Goal: Information Seeking & Learning: Learn about a topic

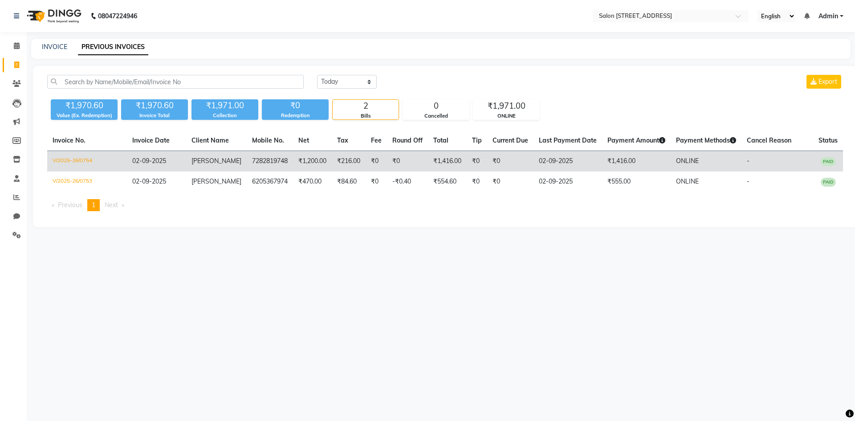
click at [521, 161] on td "₹0" at bounding box center [510, 161] width 46 height 21
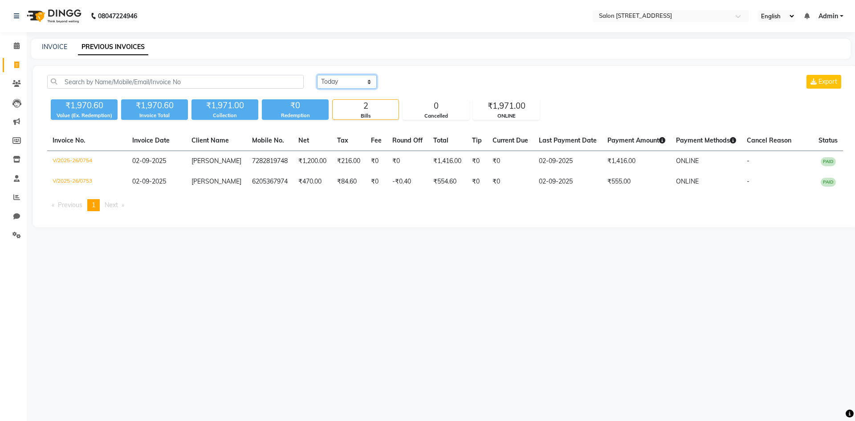
click at [354, 79] on select "Today Yesterday Custom Range" at bounding box center [347, 82] width 60 height 14
select select "today"
click at [317, 75] on select "Today Yesterday Custom Range" at bounding box center [347, 82] width 60 height 14
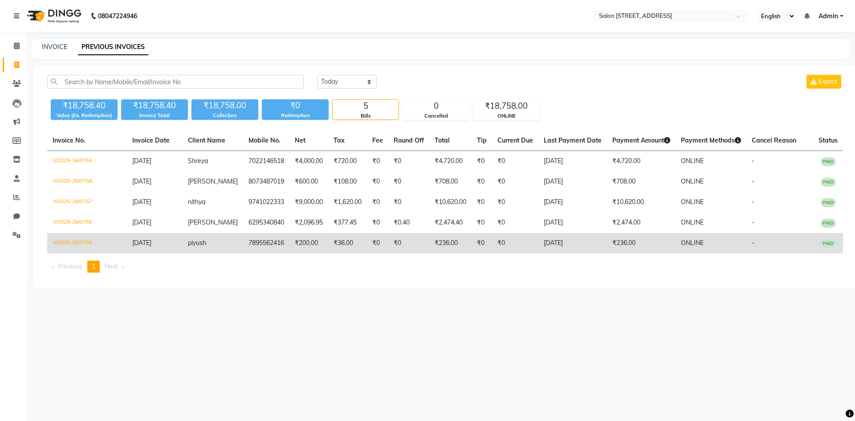
click at [328, 248] on td "₹36.00" at bounding box center [347, 243] width 39 height 20
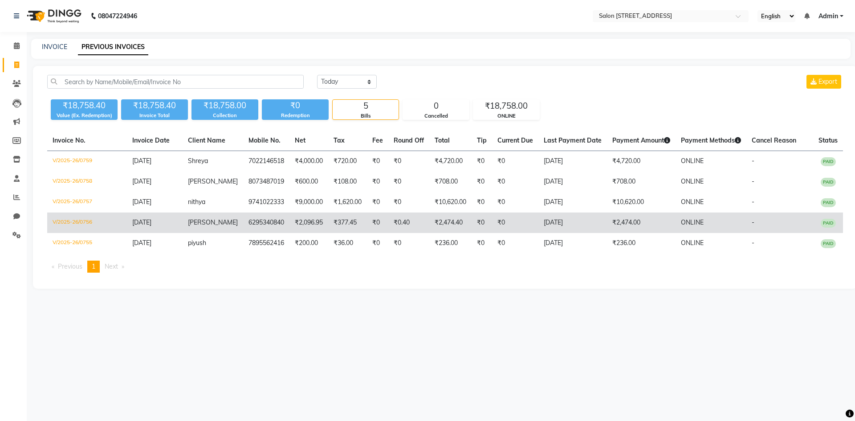
click at [319, 215] on td "₹2,096.95" at bounding box center [308, 222] width 39 height 20
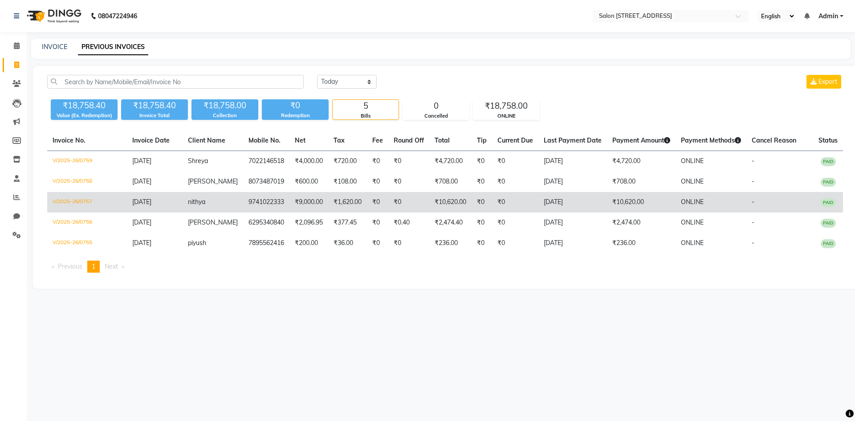
click at [336, 194] on td "₹1,620.00" at bounding box center [347, 202] width 39 height 20
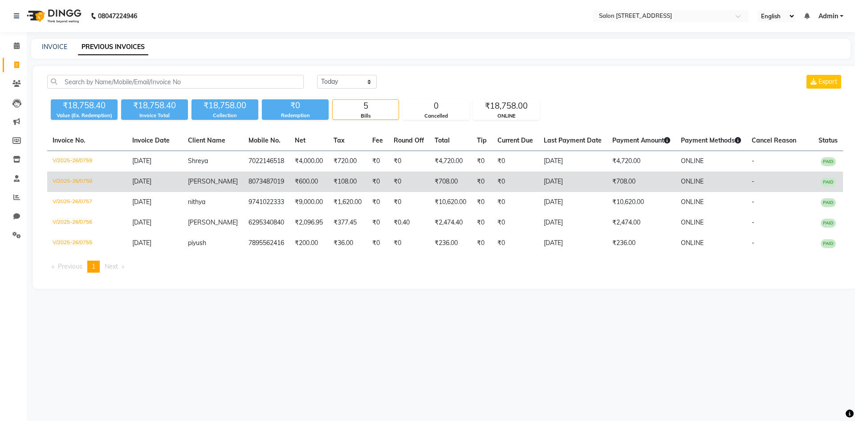
click at [328, 184] on td "₹108.00" at bounding box center [347, 181] width 39 height 20
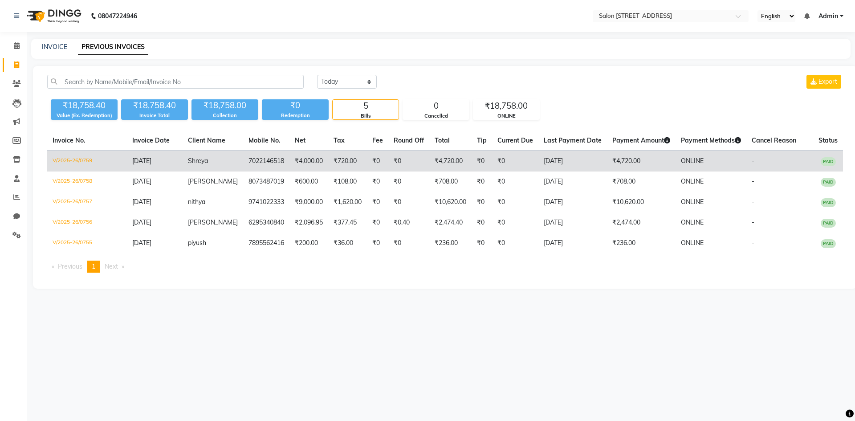
click at [304, 152] on td "₹4,000.00" at bounding box center [308, 161] width 39 height 21
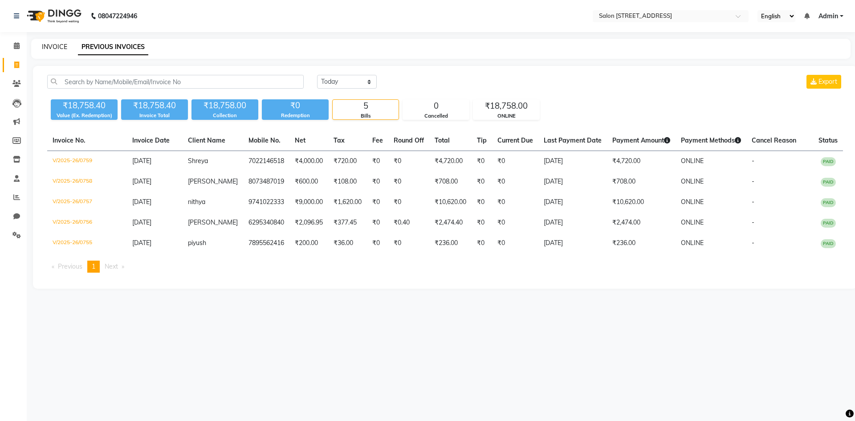
click at [63, 47] on link "INVOICE" at bounding box center [54, 47] width 25 height 8
select select "service"
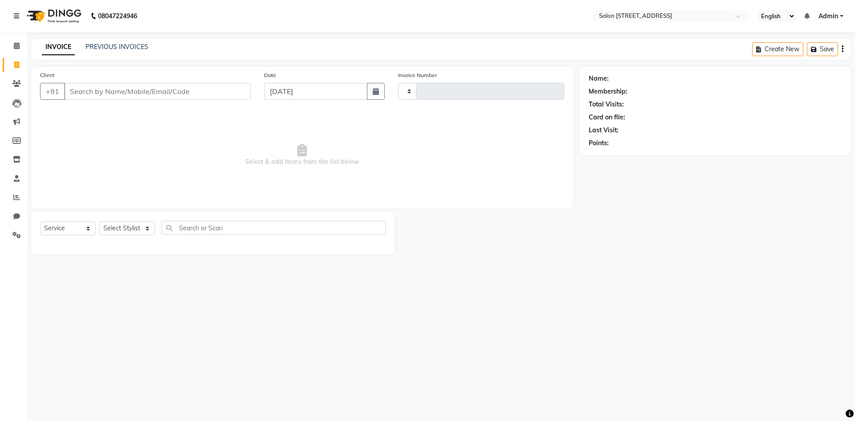
type input "0760"
select select "7707"
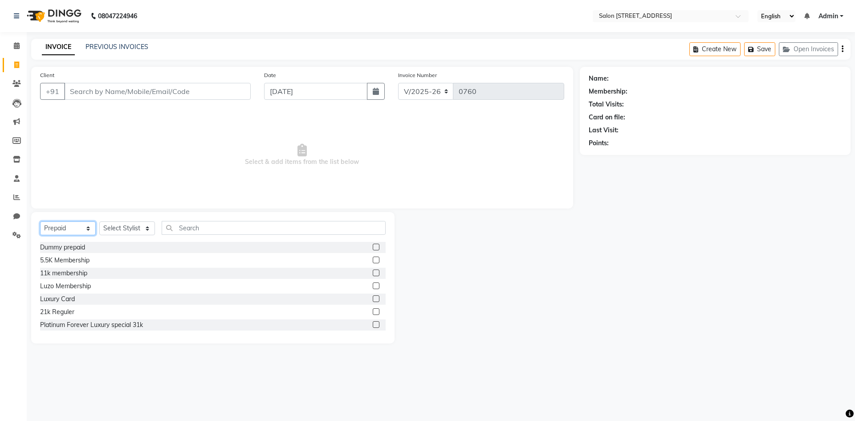
click at [65, 225] on select "Select Service Product Membership Package Voucher Prepaid Gift Card" at bounding box center [68, 228] width 56 height 14
select select "service"
click at [40, 221] on select "Select Service Product Membership Package Voucher Prepaid Gift Card" at bounding box center [68, 228] width 56 height 14
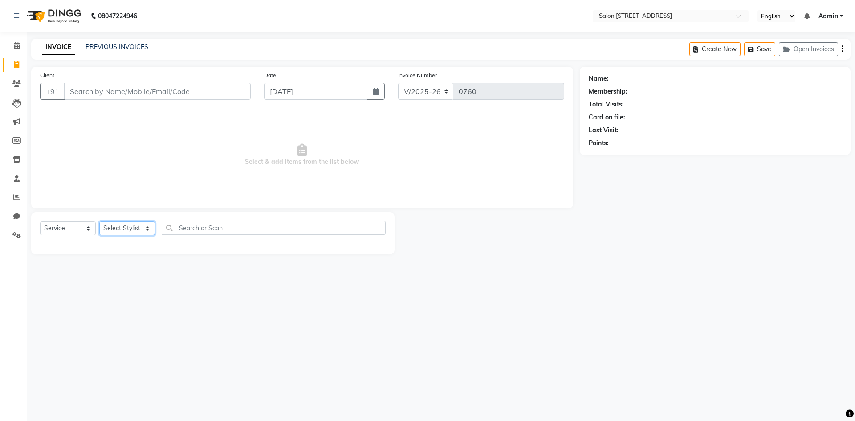
click at [134, 228] on select "Select Stylist Admin Bhupendra Bumoni Khushi Lune Lego pooja Raju ravi" at bounding box center [127, 228] width 56 height 14
select select "70381"
click at [99, 221] on select "Select Stylist Admin Bhupendra Bumoni Khushi Lune Lego pooja Raju ravi" at bounding box center [127, 228] width 56 height 14
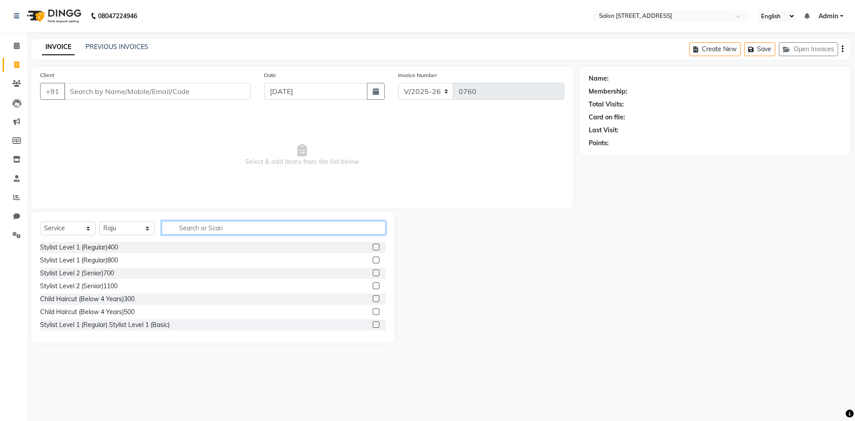
click at [218, 230] on input "text" at bounding box center [274, 228] width 224 height 14
click at [373, 247] on label at bounding box center [376, 247] width 7 height 7
click at [373, 247] on input "checkbox" at bounding box center [376, 247] width 6 height 6
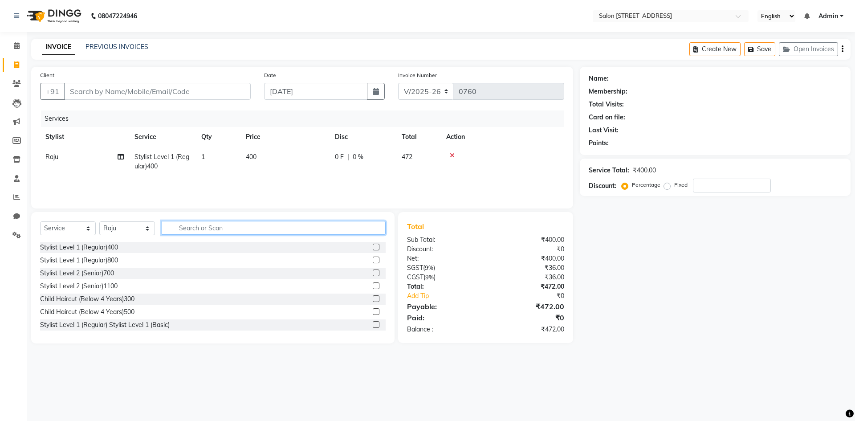
checkbox input "false"
click at [314, 230] on input "text" at bounding box center [274, 228] width 224 height 14
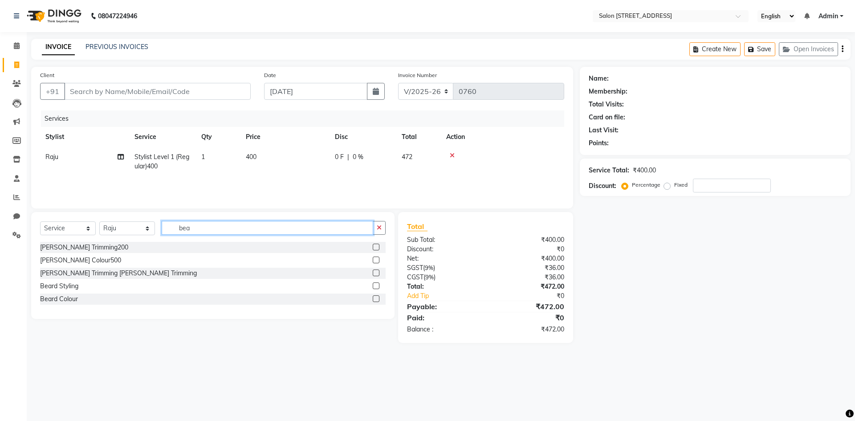
type input "bea"
click at [374, 245] on label at bounding box center [376, 247] width 7 height 7
click at [374, 245] on input "checkbox" at bounding box center [376, 247] width 6 height 6
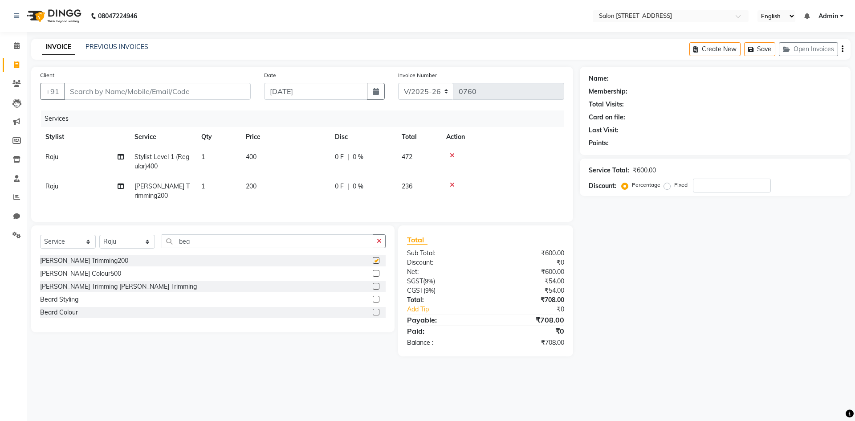
checkbox input "false"
click at [178, 88] on input "Client" at bounding box center [157, 91] width 187 height 17
type input "9"
type input "0"
type input "9363364097"
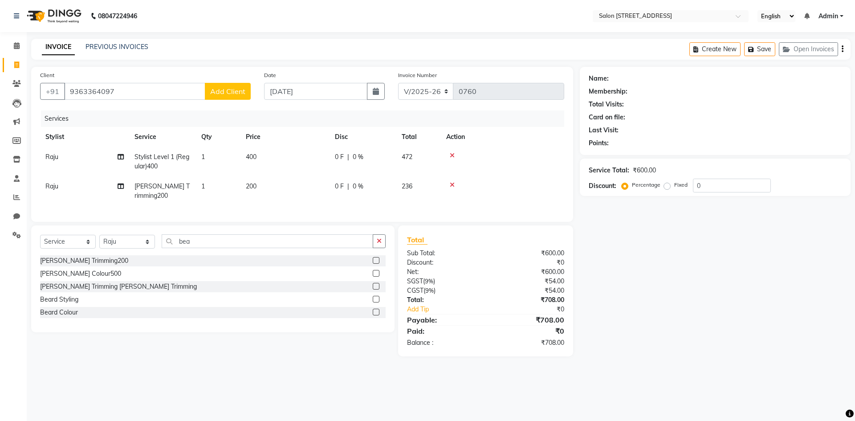
click at [230, 88] on span "Add Client" at bounding box center [227, 91] width 35 height 9
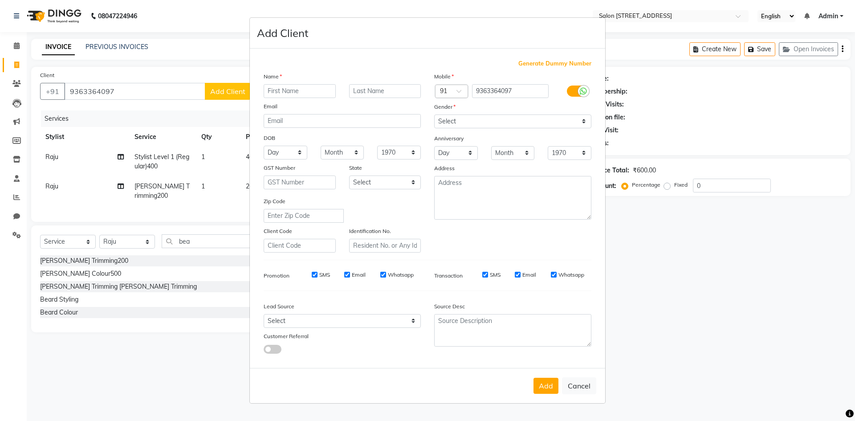
click at [300, 90] on input "text" at bounding box center [300, 91] width 72 height 14
type input "Jahir"
click at [469, 118] on select "Select Male Female Other Prefer Not To Say" at bounding box center [512, 121] width 157 height 14
select select "male"
click at [434, 114] on select "Select Male Female Other Prefer Not To Say" at bounding box center [512, 121] width 157 height 14
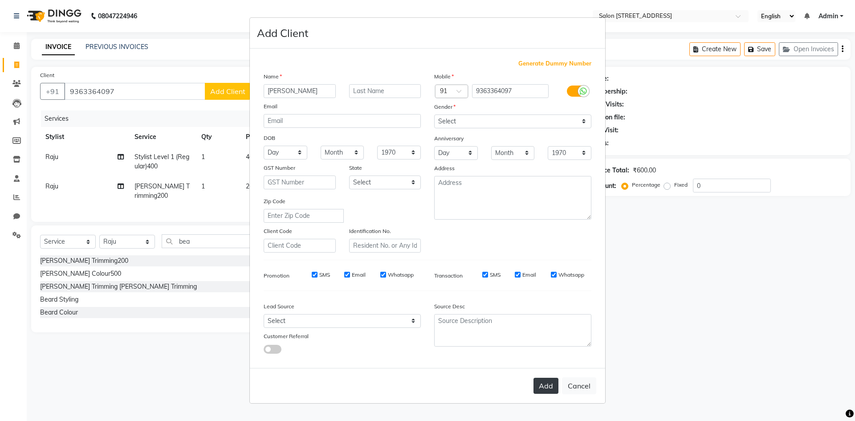
click at [543, 384] on button "Add" at bounding box center [546, 386] width 25 height 16
select select
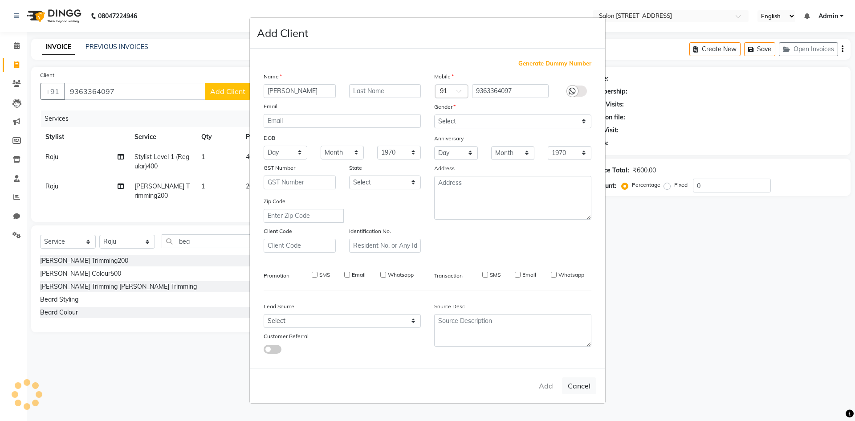
select select
checkbox input "false"
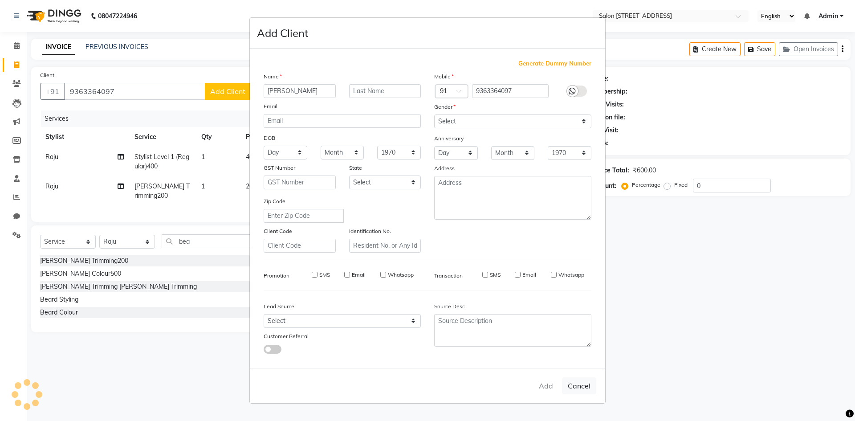
checkbox input "false"
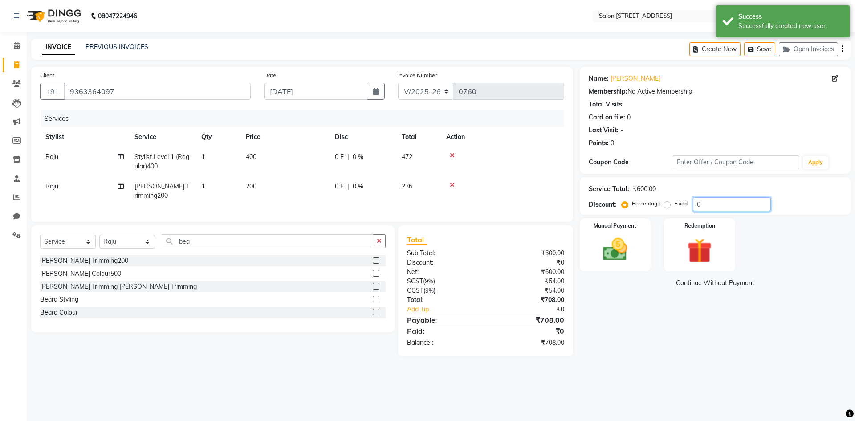
click at [715, 205] on input "0" at bounding box center [732, 204] width 78 height 14
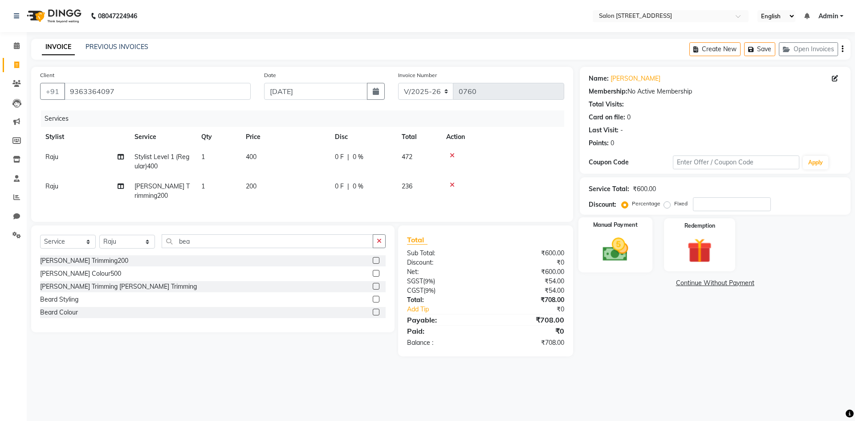
click at [628, 232] on div "Manual Payment" at bounding box center [615, 244] width 74 height 55
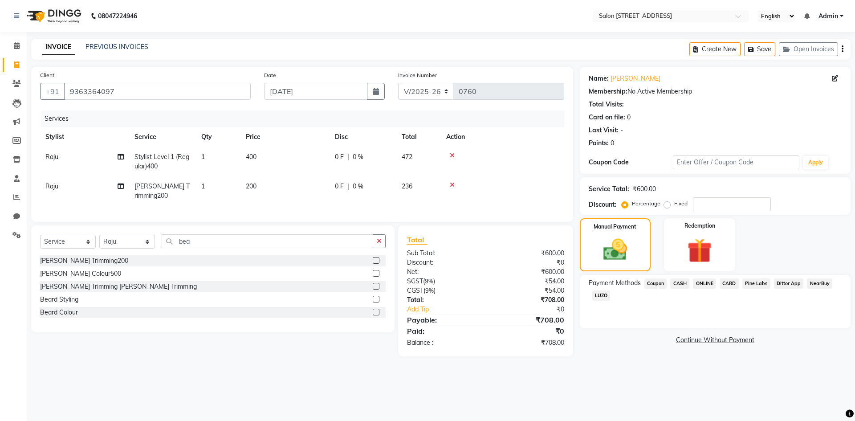
click at [704, 285] on span "ONLINE" at bounding box center [704, 283] width 23 height 10
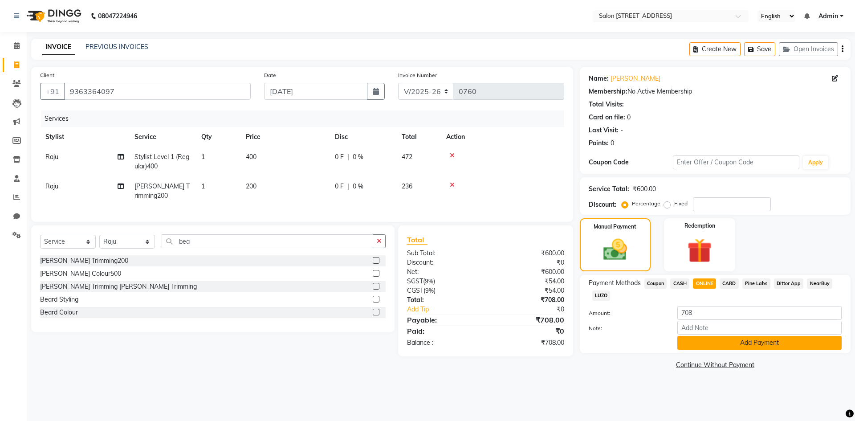
click at [769, 341] on button "Add Payment" at bounding box center [759, 343] width 164 height 14
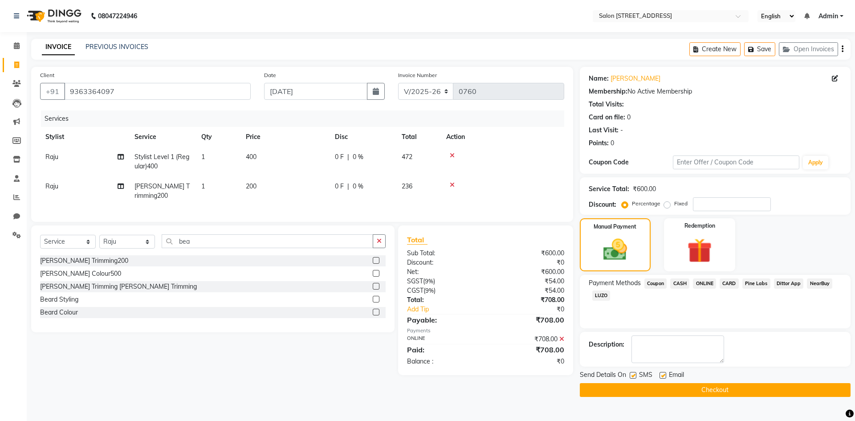
click at [736, 391] on button "Checkout" at bounding box center [715, 390] width 271 height 14
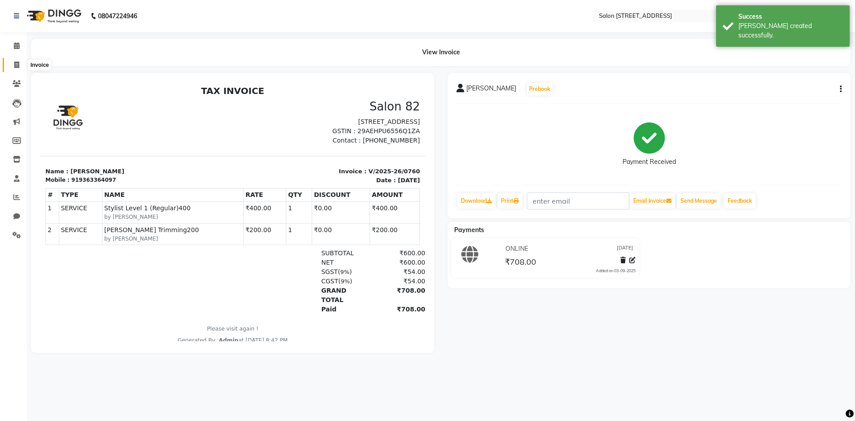
click at [12, 65] on span at bounding box center [17, 65] width 16 height 10
select select "service"
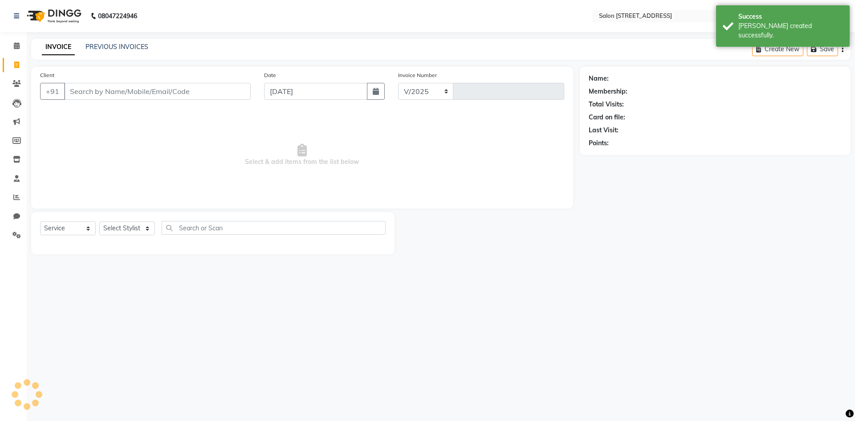
select select "7707"
type input "0761"
select select "P"
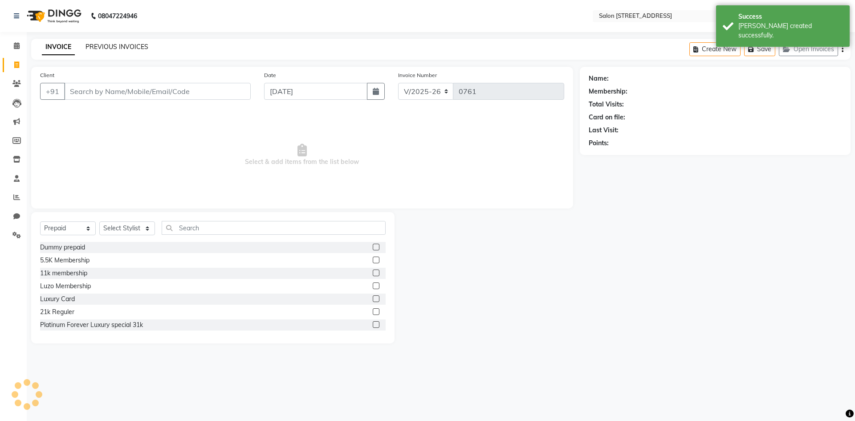
click at [106, 49] on link "PREVIOUS INVOICES" at bounding box center [117, 47] width 63 height 8
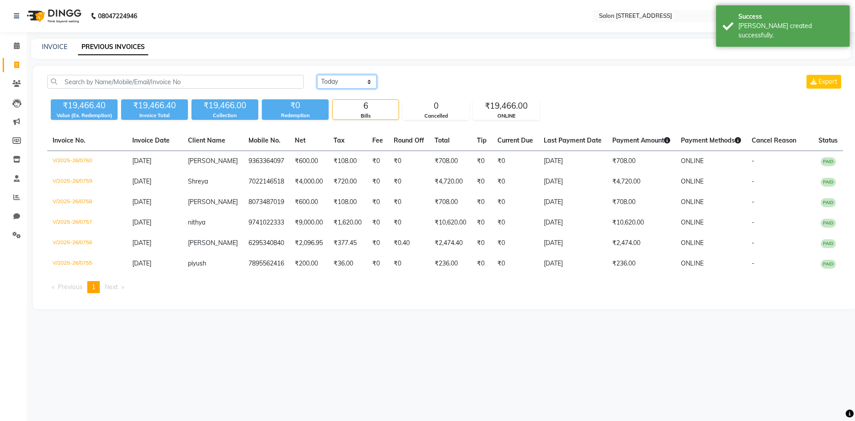
click at [345, 81] on select "Today Yesterday Custom Range" at bounding box center [347, 82] width 60 height 14
select select "range"
click at [317, 75] on select "Today Yesterday Custom Range" at bounding box center [347, 82] width 60 height 14
click at [412, 81] on input "[DATE]" at bounding box center [419, 82] width 62 height 12
select select "9"
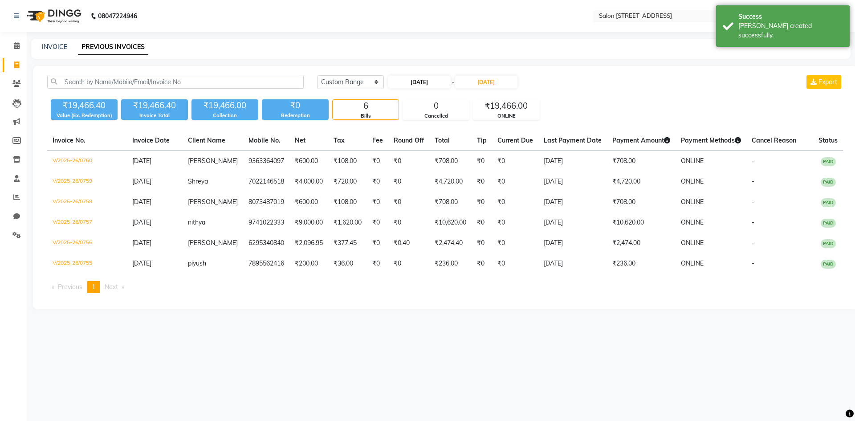
select select "2025"
click at [400, 126] on div "1" at bounding box center [398, 127] width 14 height 14
type input "01-09-2025"
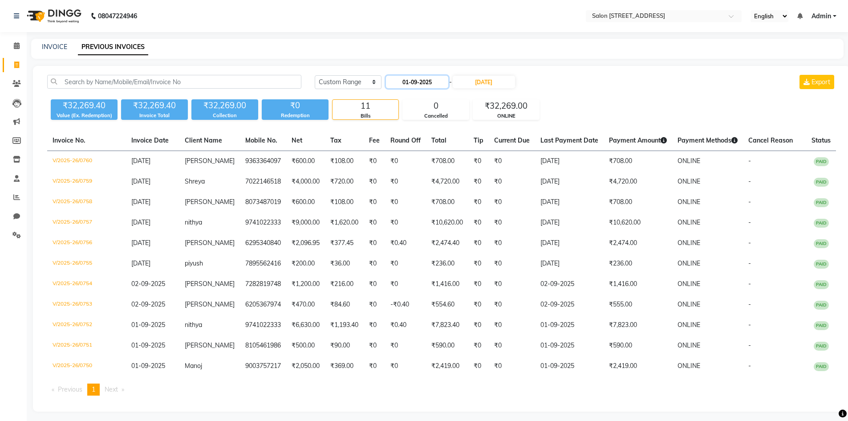
click at [434, 84] on input "01-09-2025" at bounding box center [417, 82] width 62 height 12
select select "9"
select select "2025"
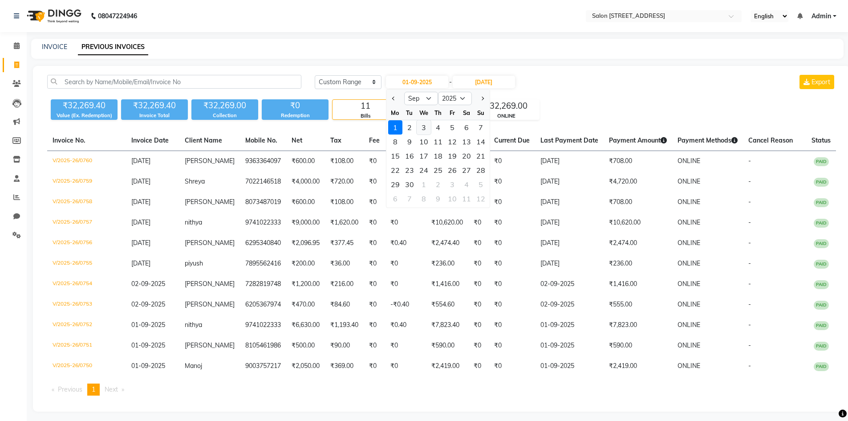
click at [422, 126] on div "3" at bounding box center [424, 127] width 14 height 14
type input "[DATE]"
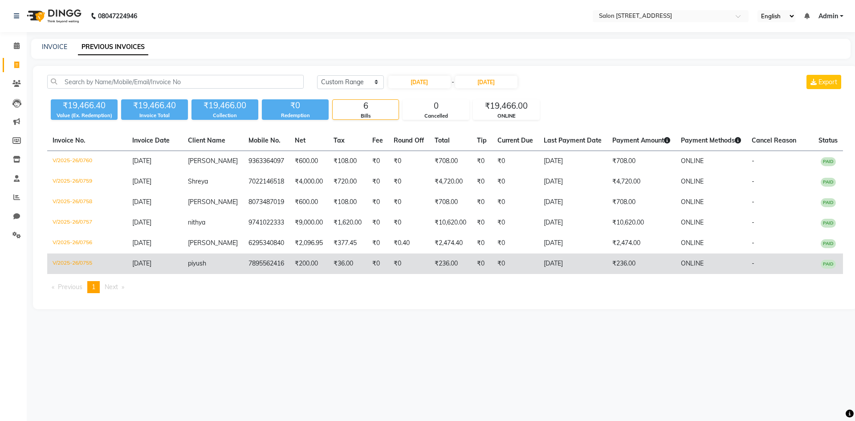
click at [692, 260] on span "ONLINE" at bounding box center [692, 263] width 23 height 8
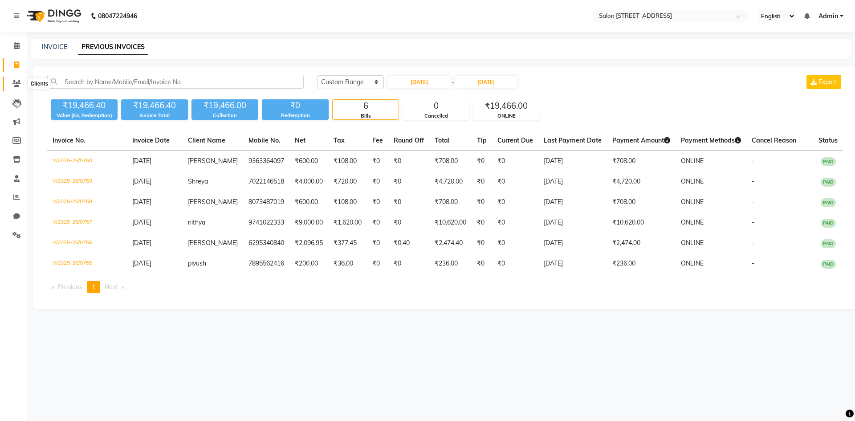
click at [16, 83] on icon at bounding box center [16, 83] width 8 height 7
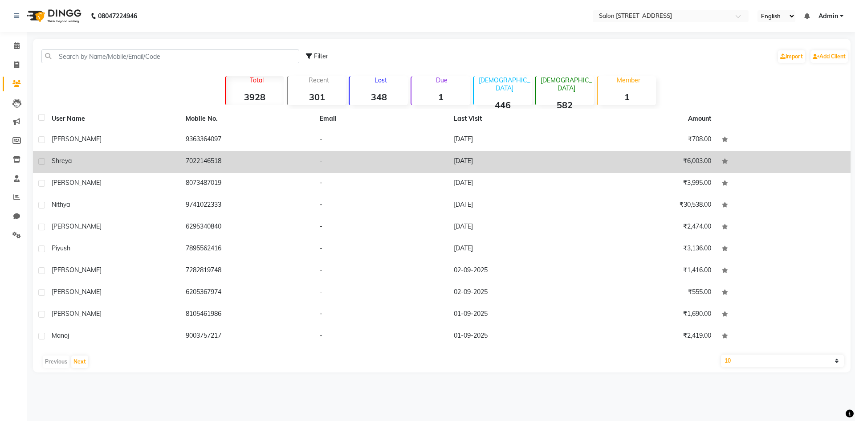
click at [200, 146] on td "9363364097" at bounding box center [247, 140] width 134 height 22
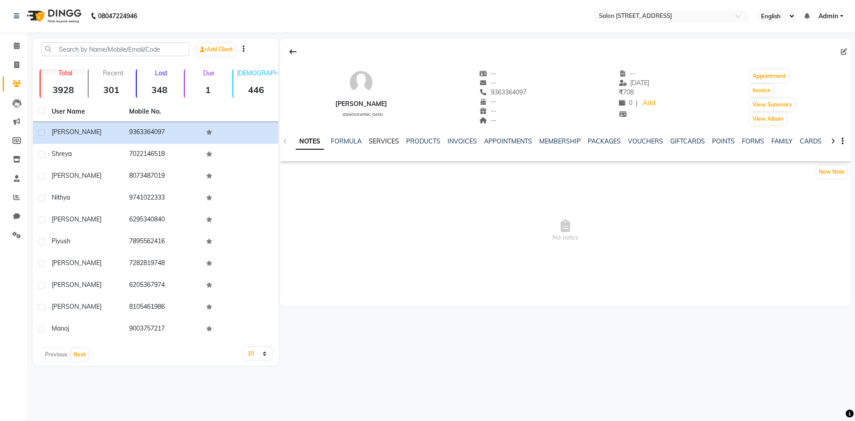
click at [386, 142] on link "SERVICES" at bounding box center [384, 141] width 30 height 8
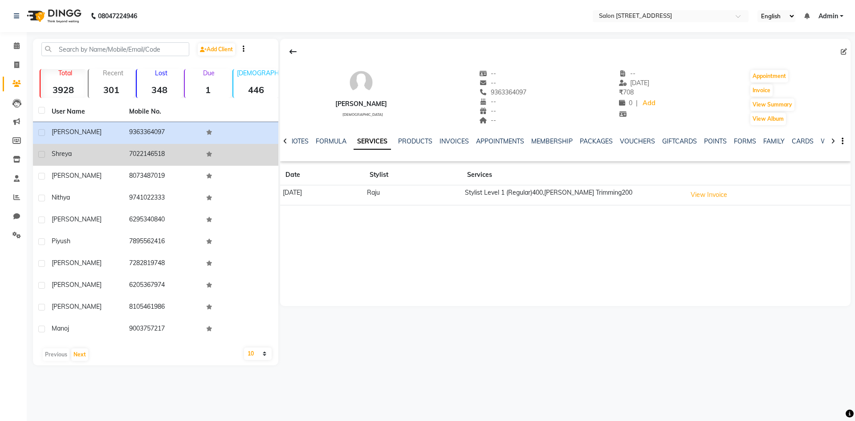
click at [70, 156] on span "Shreya" at bounding box center [62, 154] width 20 height 8
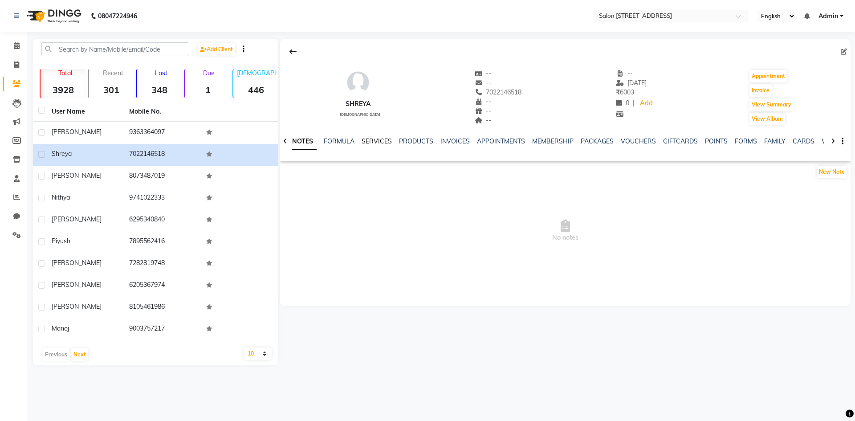
click at [385, 138] on link "SERVICES" at bounding box center [377, 141] width 30 height 8
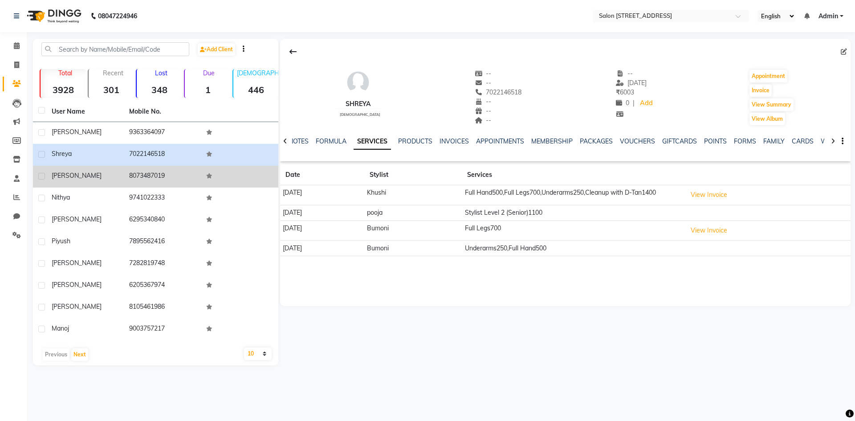
click at [61, 173] on span "suhas" at bounding box center [77, 175] width 50 height 8
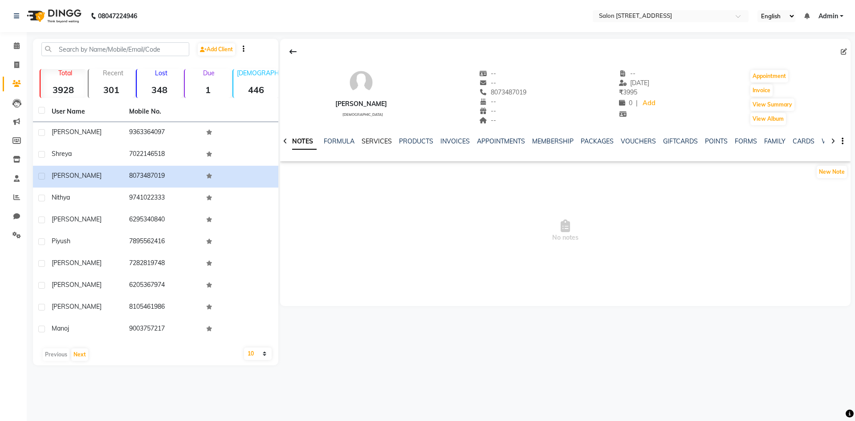
click at [378, 141] on link "SERVICES" at bounding box center [377, 141] width 30 height 8
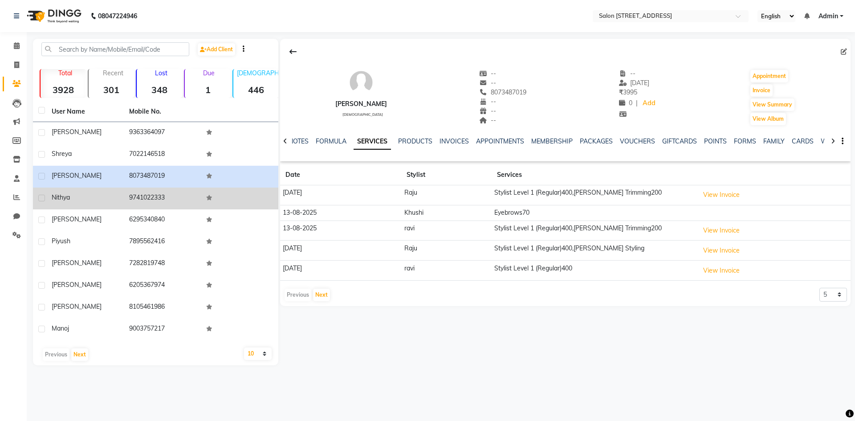
click at [84, 200] on div "nithya" at bounding box center [85, 197] width 67 height 9
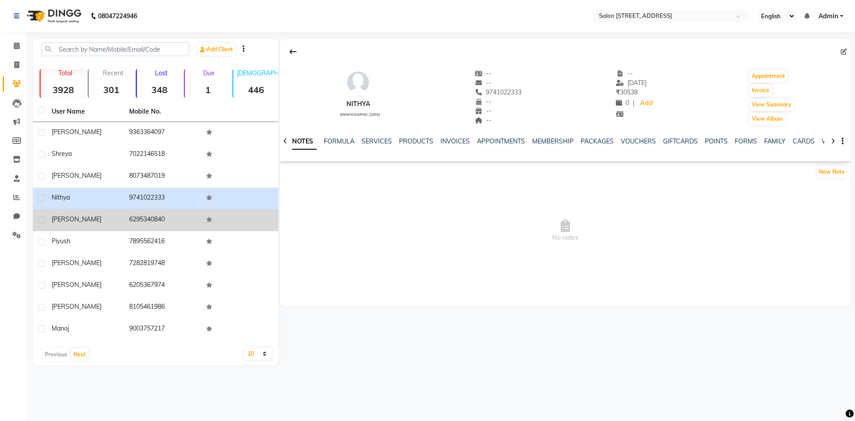
click at [100, 222] on div "sazid" at bounding box center [85, 219] width 67 height 9
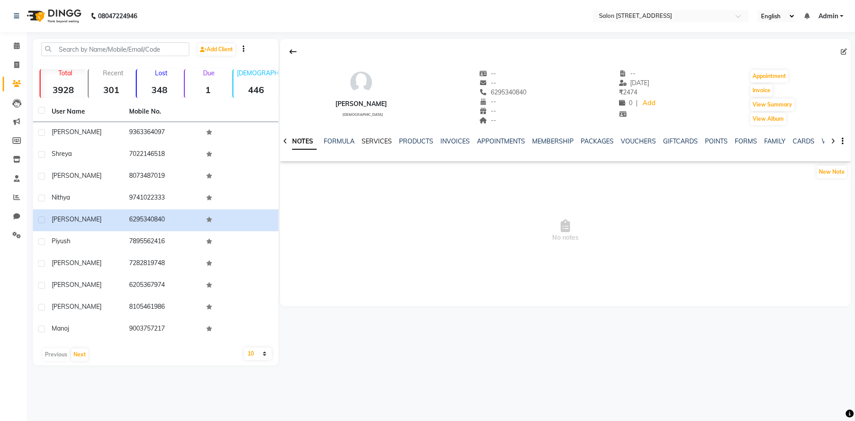
click at [379, 140] on link "SERVICES" at bounding box center [377, 141] width 30 height 8
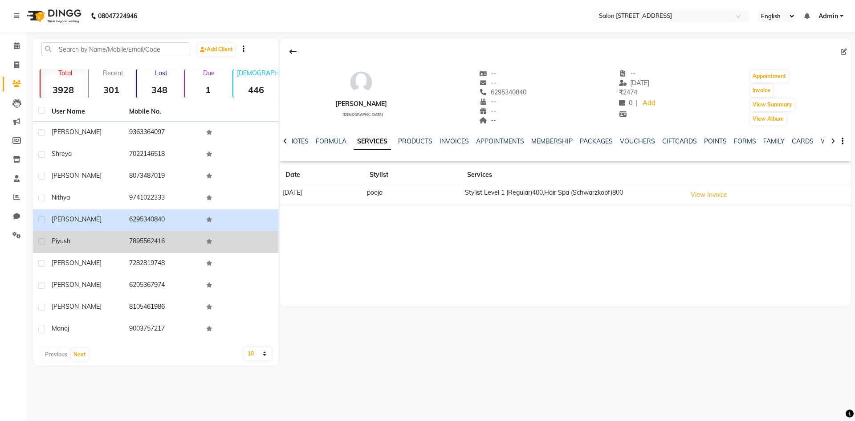
click at [119, 238] on td "piyush" at bounding box center [84, 242] width 77 height 22
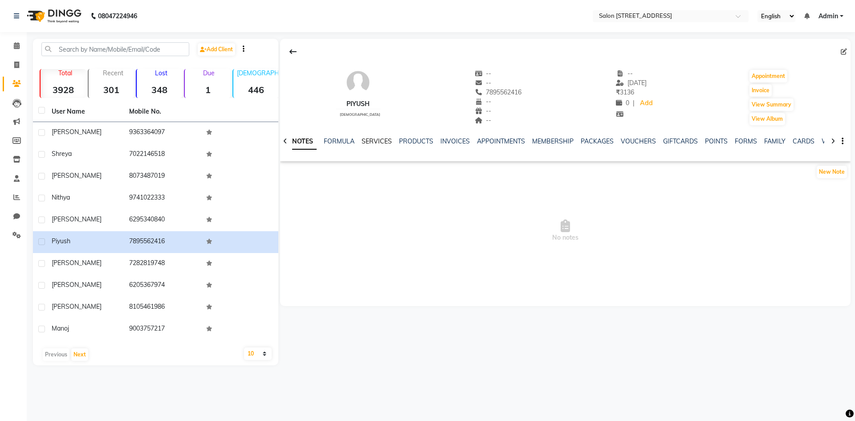
click at [380, 141] on link "SERVICES" at bounding box center [377, 141] width 30 height 8
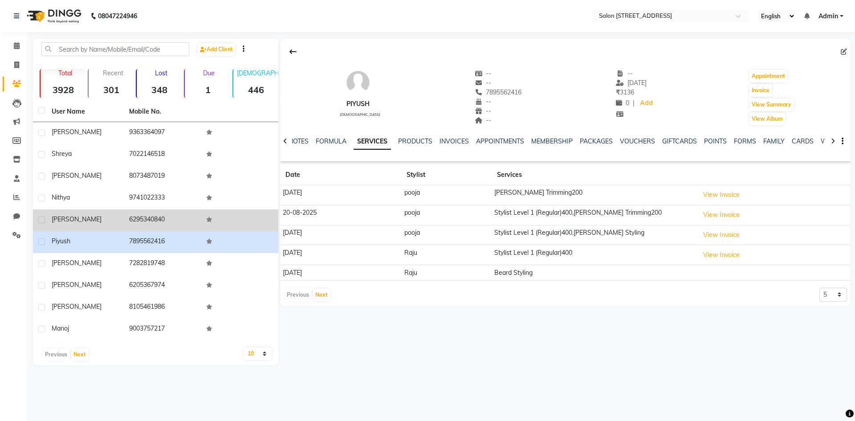
click at [82, 216] on div "sazid" at bounding box center [85, 219] width 67 height 9
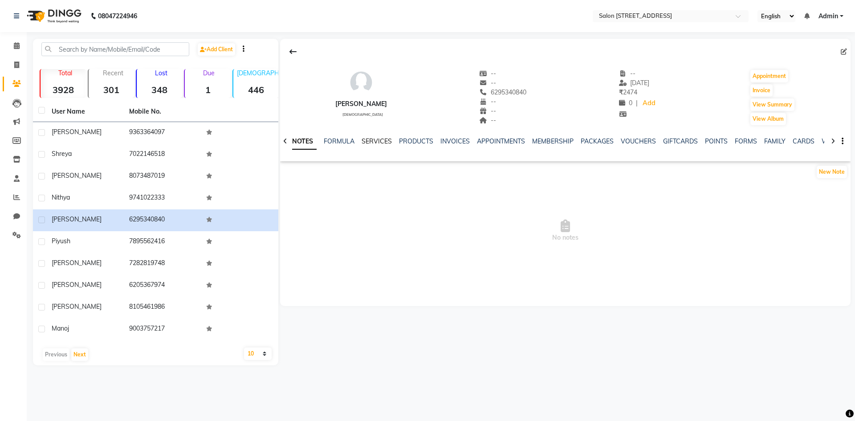
click at [381, 138] on link "SERVICES" at bounding box center [377, 141] width 30 height 8
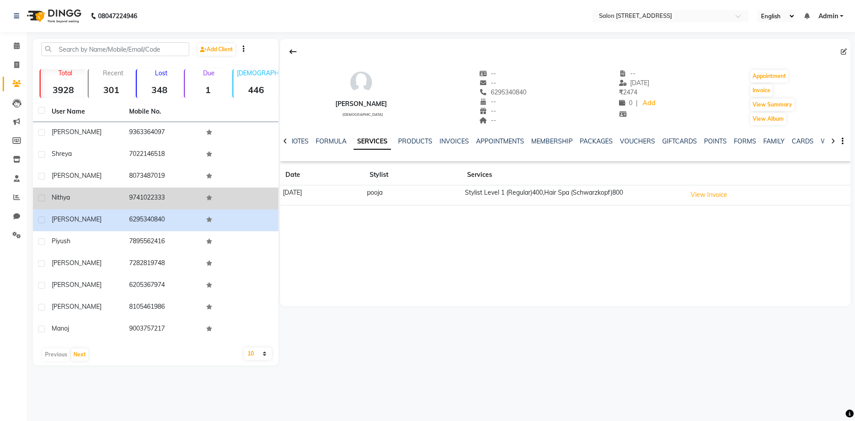
click at [198, 205] on td "9741022333" at bounding box center [162, 198] width 77 height 22
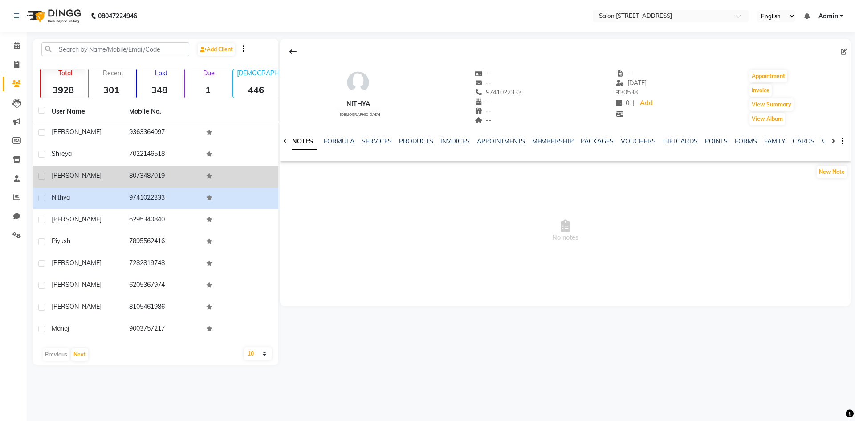
click at [161, 175] on td "8073487019" at bounding box center [162, 177] width 77 height 22
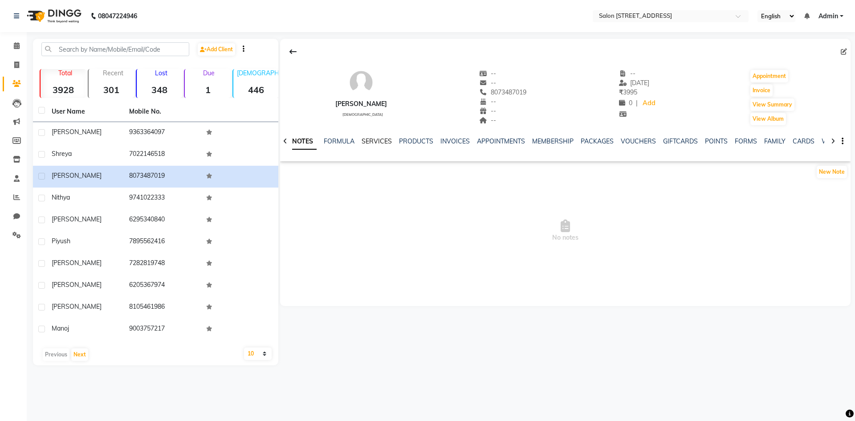
click at [383, 143] on link "SERVICES" at bounding box center [377, 141] width 30 height 8
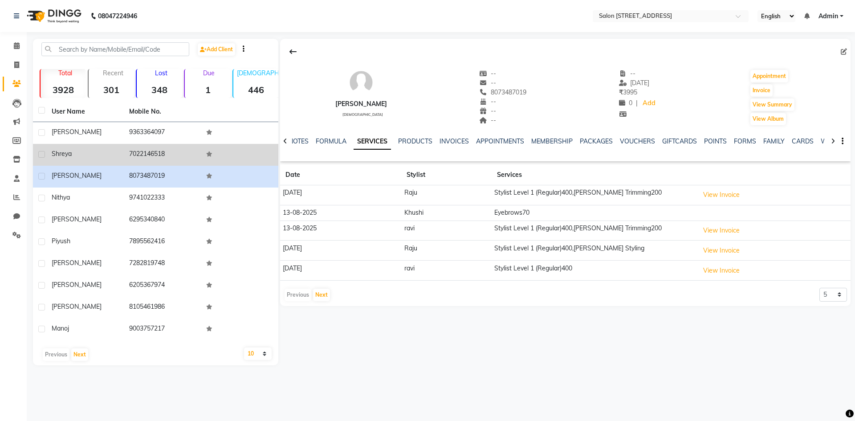
click at [132, 163] on td "7022146518" at bounding box center [162, 155] width 77 height 22
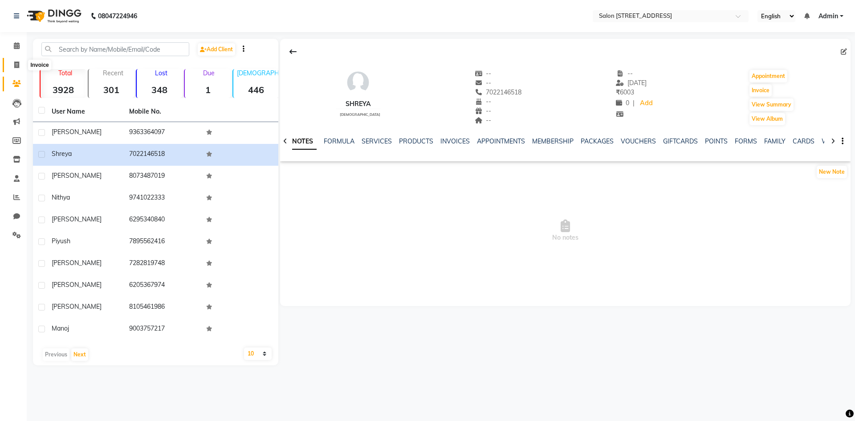
click at [16, 63] on icon at bounding box center [16, 64] width 5 height 7
select select "service"
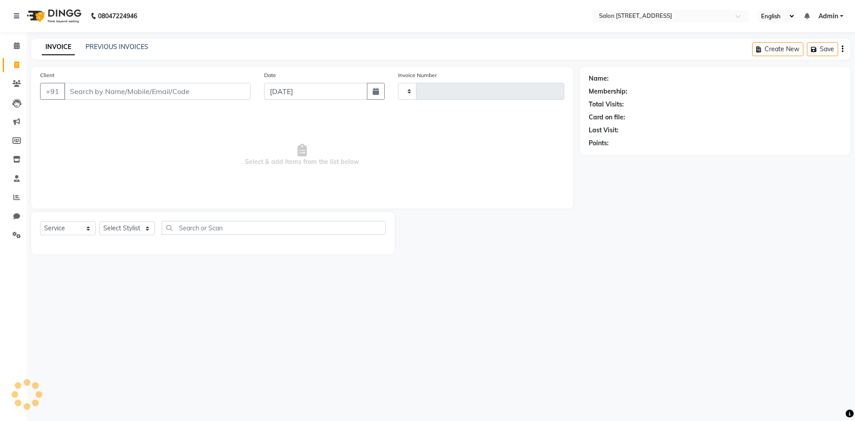
type input "0761"
select select "7707"
select select "P"
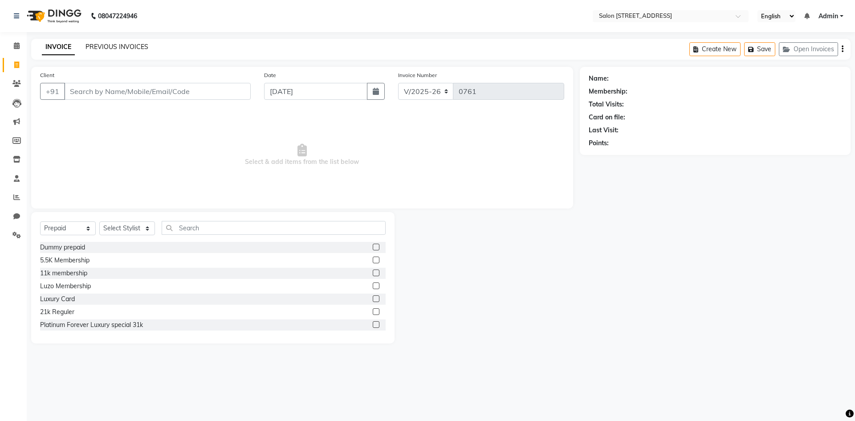
click at [100, 46] on link "PREVIOUS INVOICES" at bounding box center [117, 47] width 63 height 8
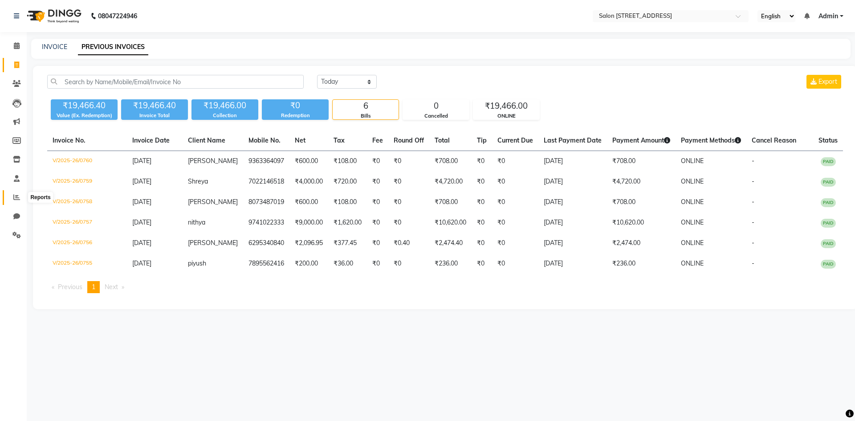
click at [17, 196] on icon at bounding box center [16, 197] width 7 height 7
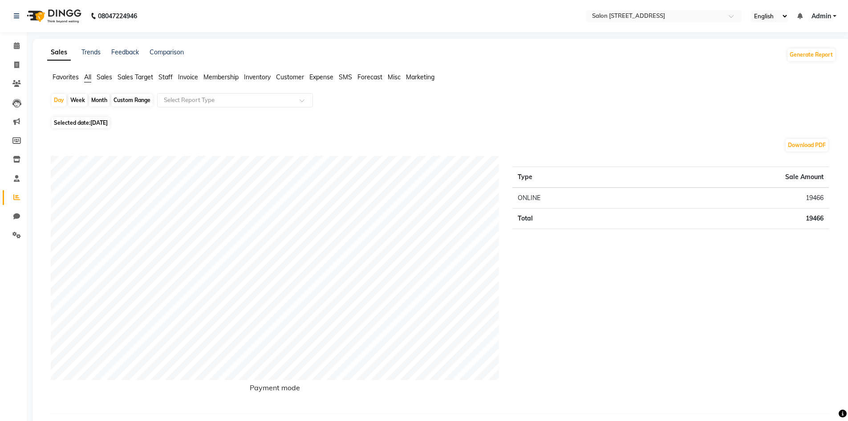
click at [167, 77] on span "Staff" at bounding box center [166, 77] width 14 height 8
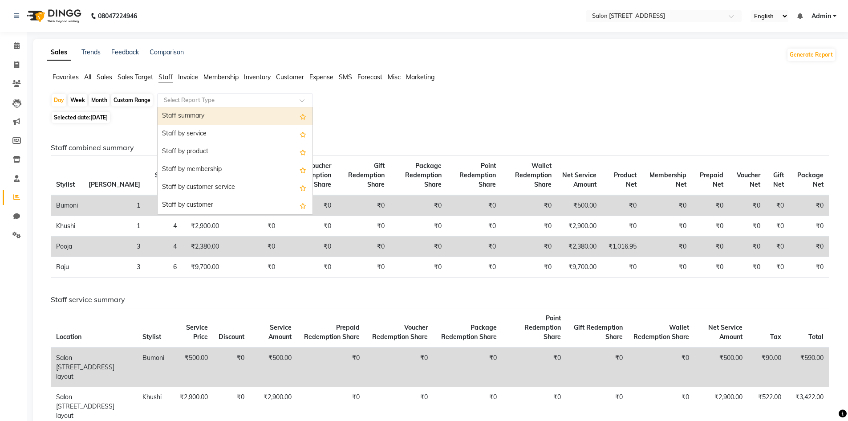
click at [215, 101] on input "text" at bounding box center [226, 100] width 128 height 9
click at [211, 115] on div "Staff summary" at bounding box center [235, 116] width 155 height 18
select select "full_report"
select select "csv"
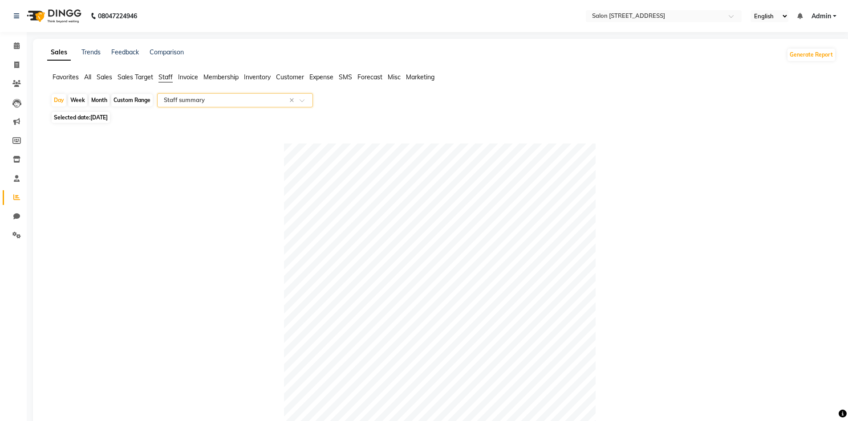
click at [82, 101] on div "Week" at bounding box center [77, 100] width 19 height 12
select select "9"
select select "2025"
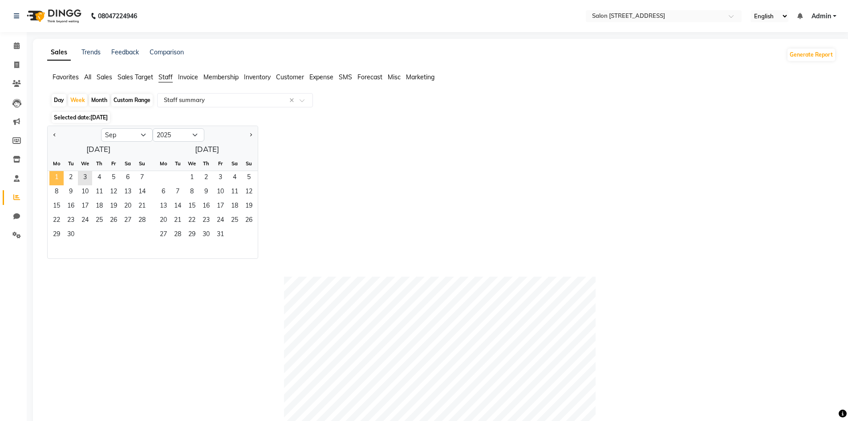
click at [61, 176] on span "1" at bounding box center [56, 178] width 14 height 14
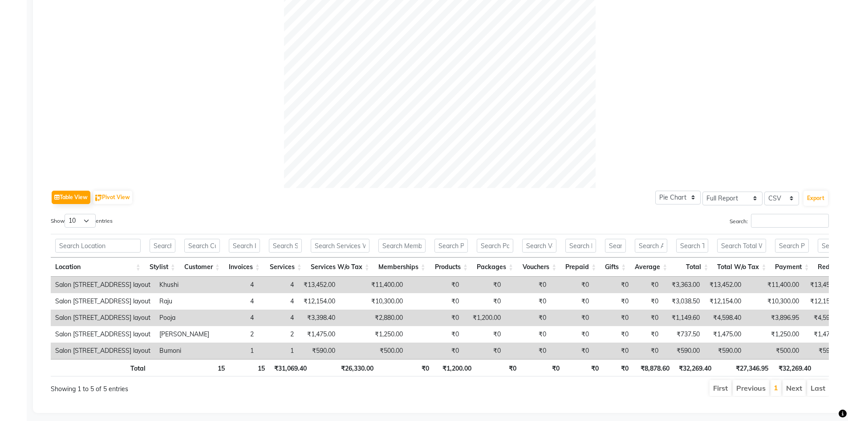
scroll to position [286, 0]
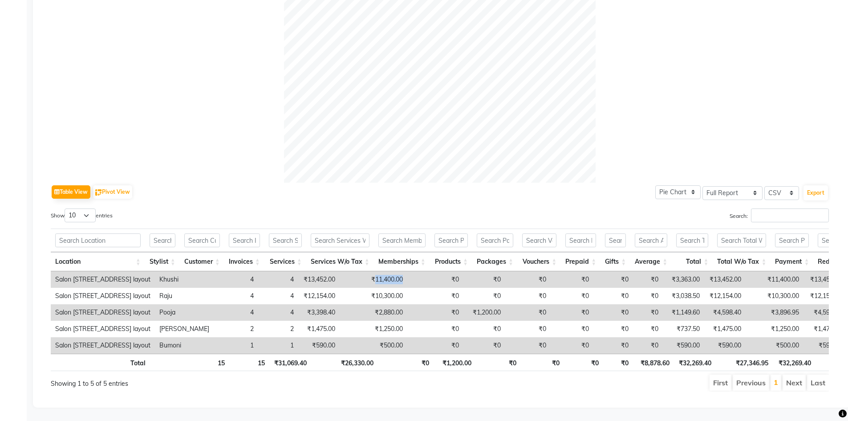
drag, startPoint x: 345, startPoint y: 266, endPoint x: 374, endPoint y: 264, distance: 29.0
click at [374, 271] on td "₹11,400.00" at bounding box center [374, 279] width 68 height 16
copy td "11,400.00"
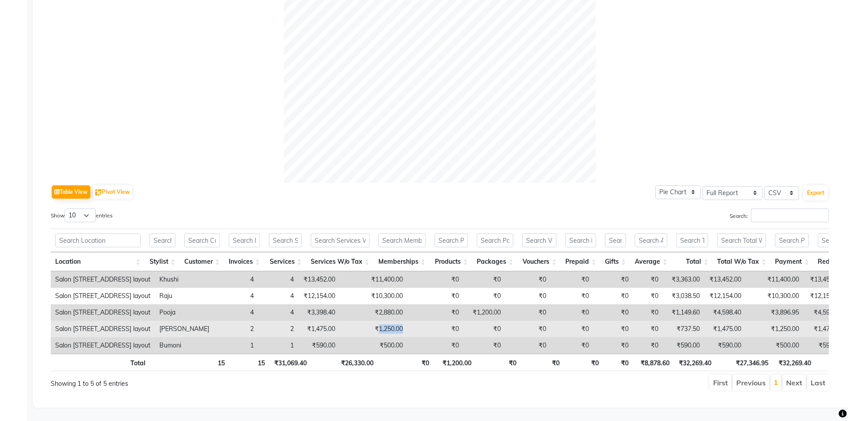
drag, startPoint x: 349, startPoint y: 315, endPoint x: 381, endPoint y: 312, distance: 31.7
click at [381, 321] on tr "Salon 82, 7th Sector, Hsr layout Ravi 2 2 ₹1,475.00 ₹1,250.00 ₹0 ₹0 ₹0 ₹0 ₹0 ₹0…" at bounding box center [534, 329] width 967 height 16
copy td "1,250.00"
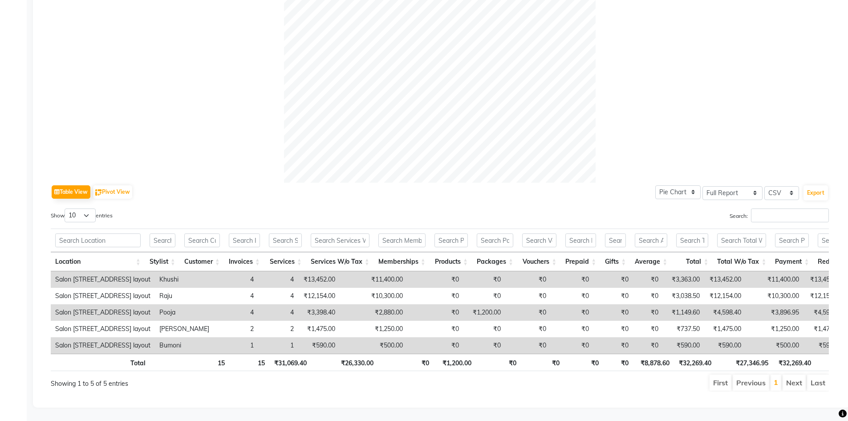
click at [352, 378] on div "Showing 1 to 5 of 5 entries" at bounding box center [209, 381] width 317 height 15
drag, startPoint x: 347, startPoint y: 297, endPoint x: 390, endPoint y: 299, distance: 42.8
click at [390, 304] on tr "Salon 82, 7th Sector, Hsr layout Pooja 4 4 ₹3,398.40 ₹2,880.00 ₹0 ₹1,200.00 ₹0 …" at bounding box center [534, 312] width 967 height 16
copy td "2,880.00"
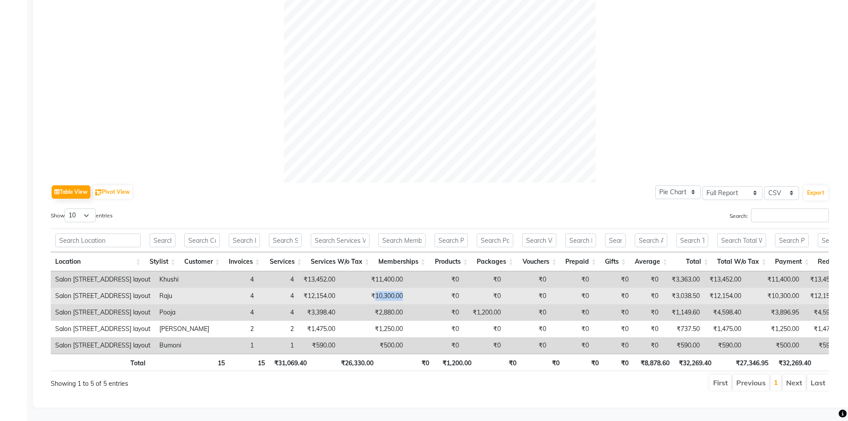
drag, startPoint x: 344, startPoint y: 281, endPoint x: 374, endPoint y: 278, distance: 30.0
click at [374, 288] on td "₹10,300.00" at bounding box center [374, 296] width 68 height 16
copy td "10,300.00"
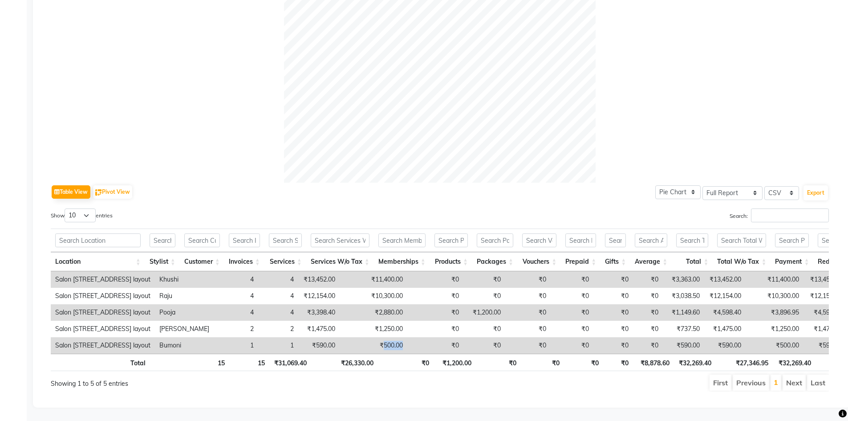
drag, startPoint x: 354, startPoint y: 331, endPoint x: 378, endPoint y: 328, distance: 23.8
click at [378, 337] on td "₹500.00" at bounding box center [374, 345] width 68 height 16
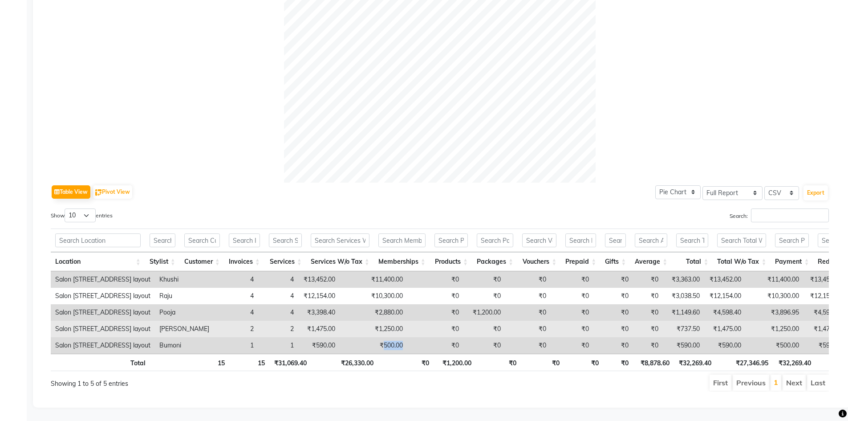
copy td "500.00"
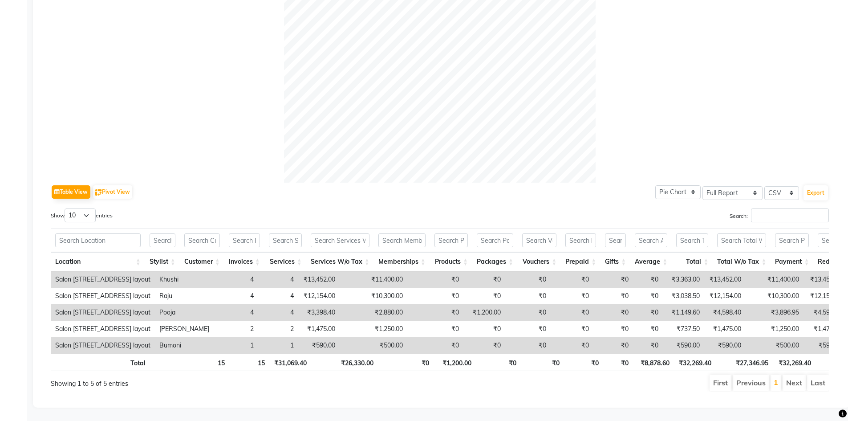
click at [305, 405] on div "Sales Trends Feedback Comparison Generate Report Favorites All Sales Sales Targ…" at bounding box center [442, 86] width 818 height 641
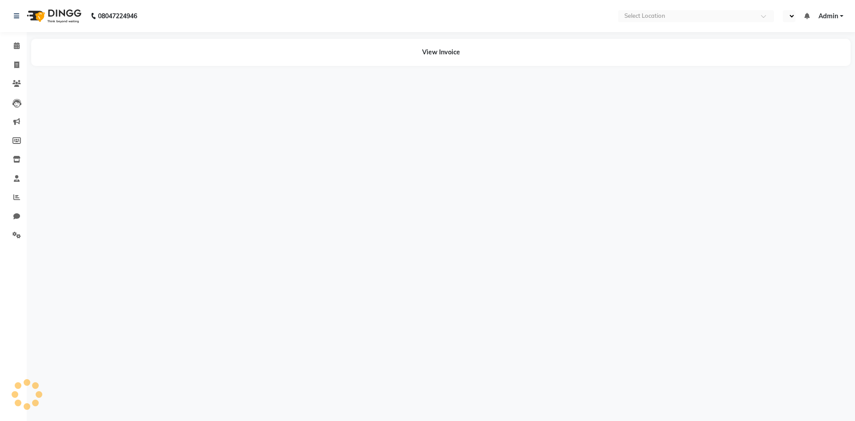
select select "en"
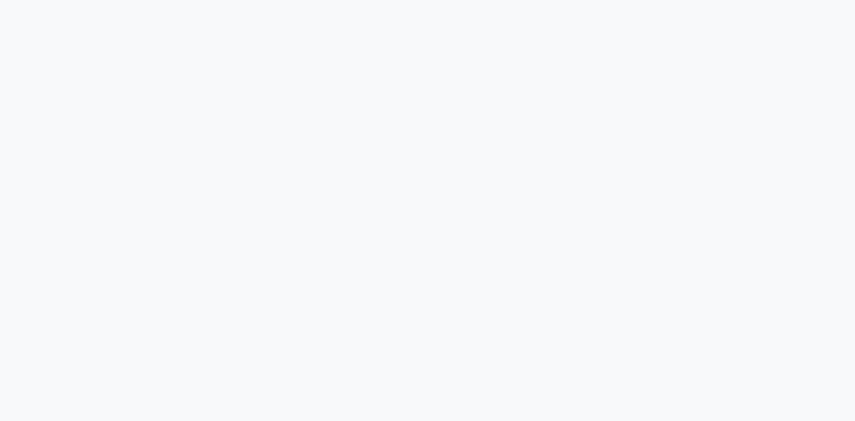
select select "7707"
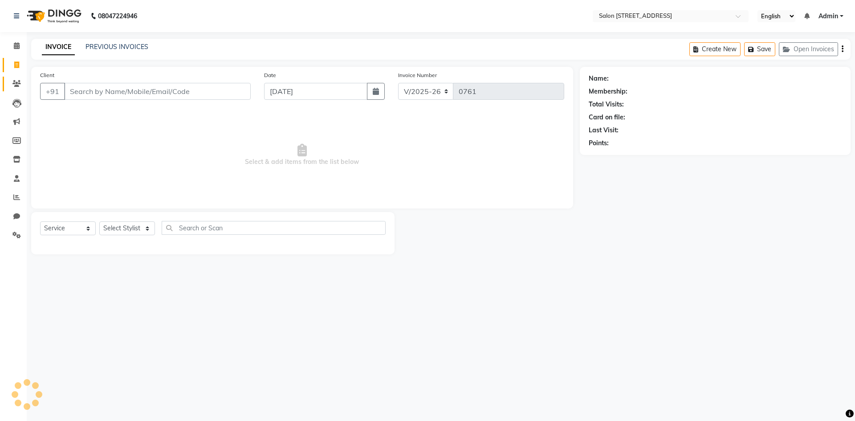
select select "P"
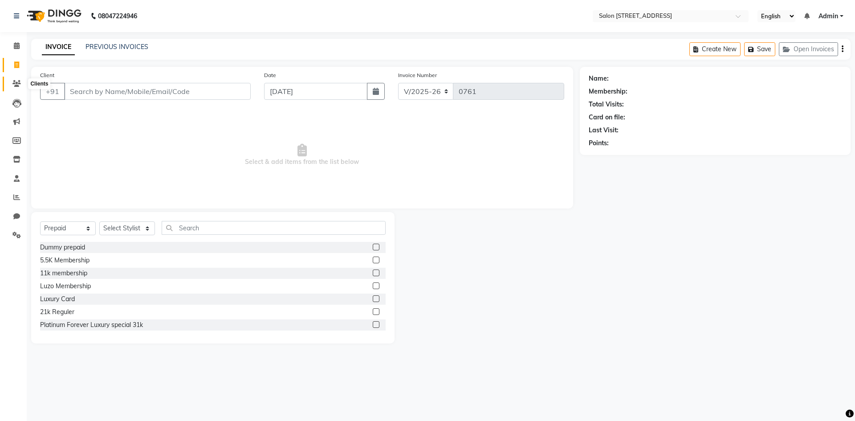
click at [16, 84] on icon at bounding box center [16, 83] width 8 height 7
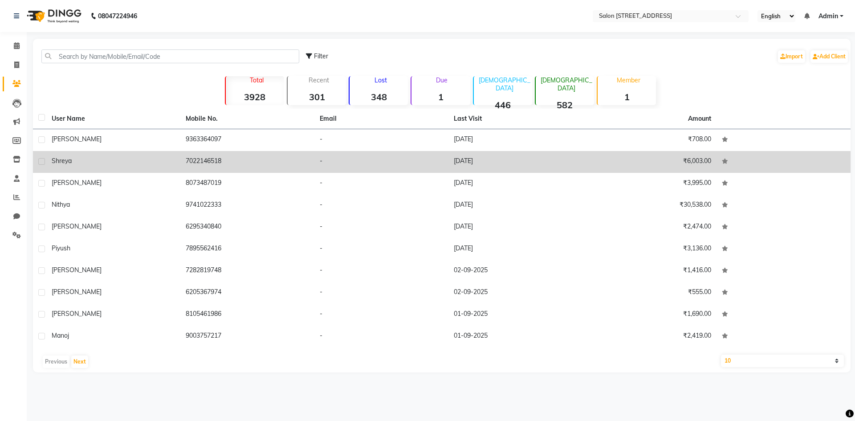
click at [199, 155] on td "7022146518" at bounding box center [247, 162] width 134 height 22
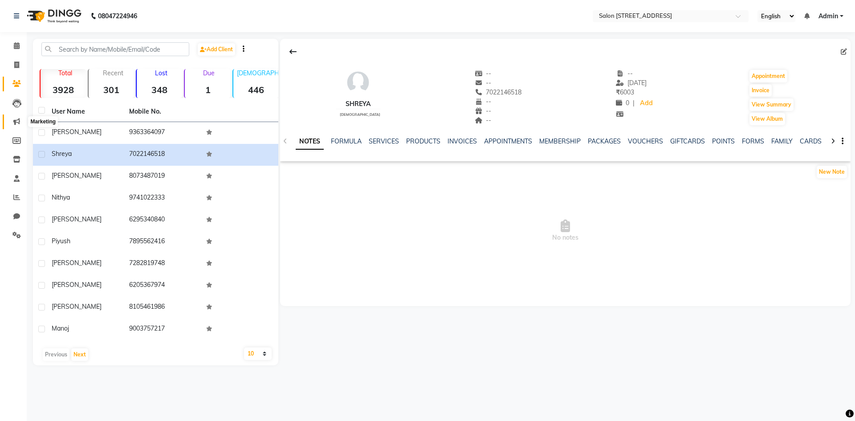
click at [17, 120] on icon at bounding box center [16, 121] width 7 height 7
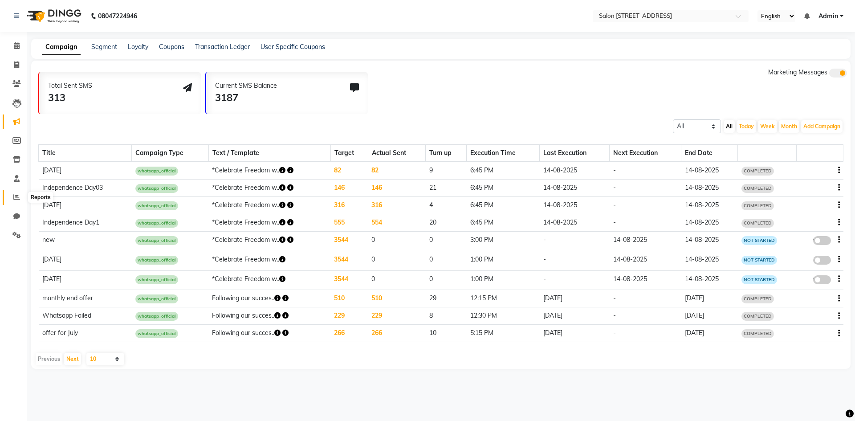
click at [15, 194] on icon at bounding box center [16, 197] width 7 height 7
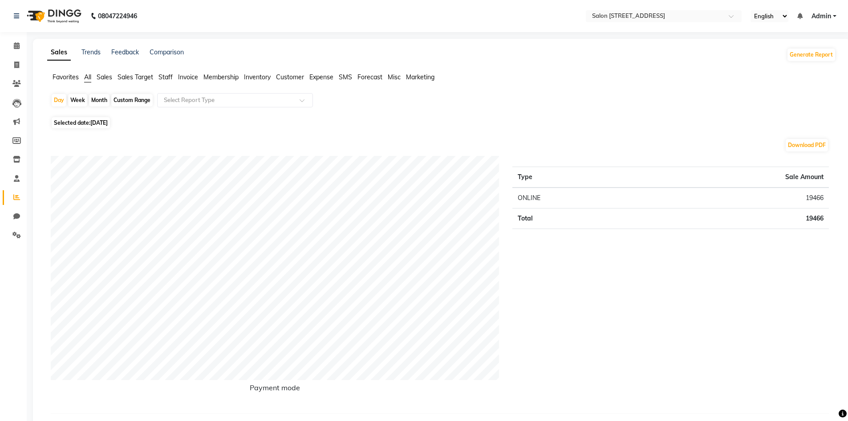
click at [167, 77] on span "Staff" at bounding box center [166, 77] width 14 height 8
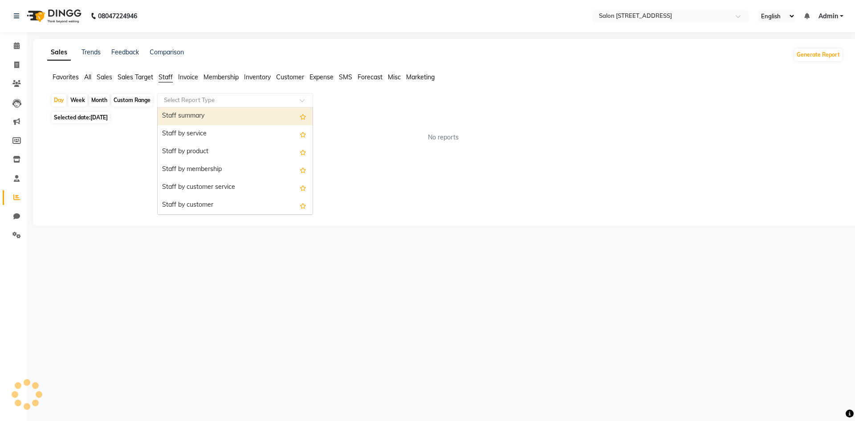
click at [191, 100] on input "text" at bounding box center [226, 100] width 128 height 9
click at [193, 121] on div "Staff summary" at bounding box center [235, 116] width 155 height 18
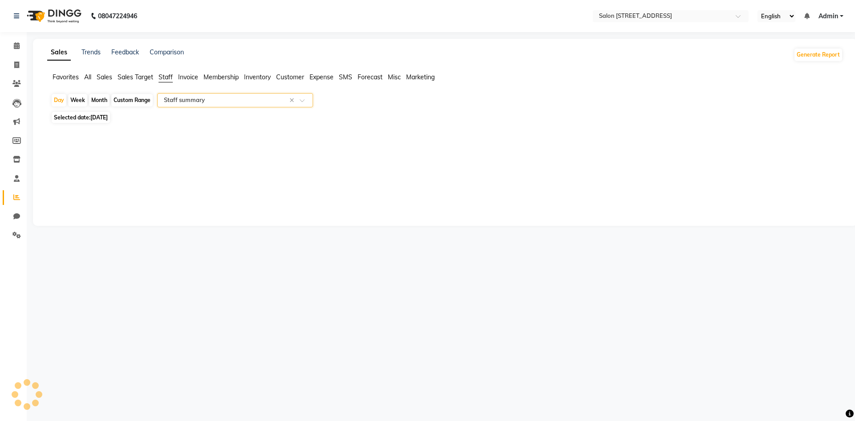
select select "full_report"
select select "csv"
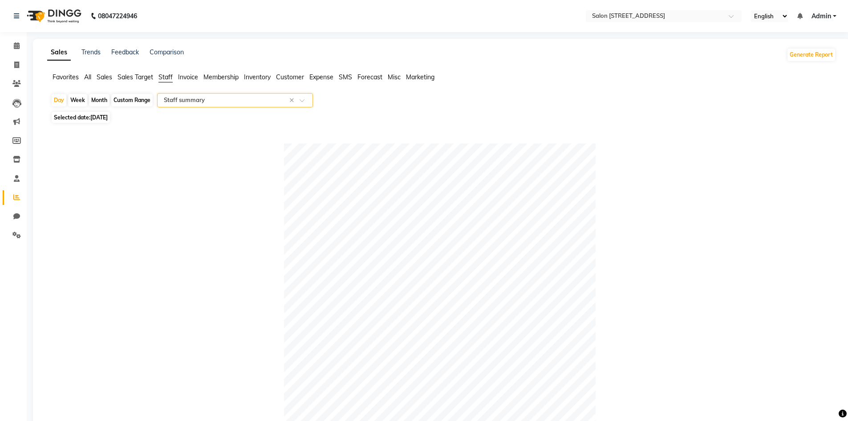
click at [79, 98] on div "Week" at bounding box center [77, 100] width 19 height 12
select select "9"
select select "2025"
click at [101, 118] on span "[DATE]" at bounding box center [98, 117] width 17 height 7
select select "9"
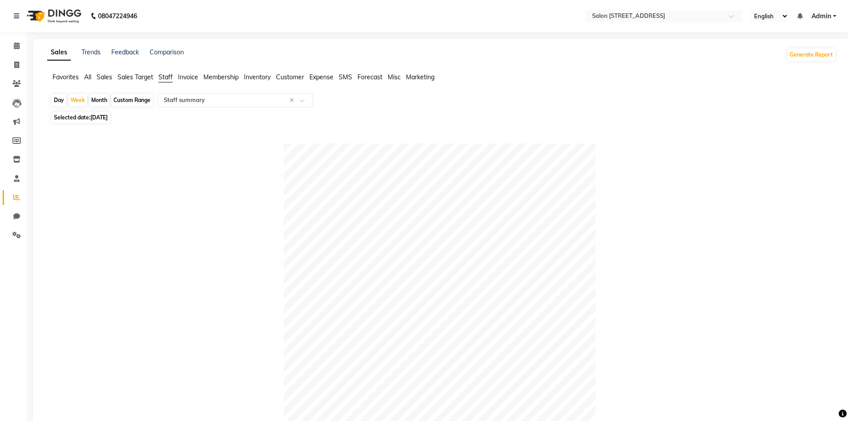
select select "2025"
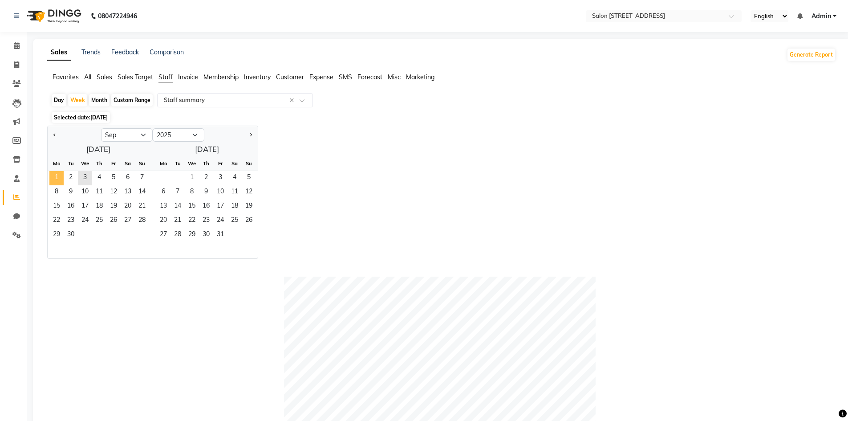
click at [61, 179] on span "1" at bounding box center [56, 178] width 14 height 14
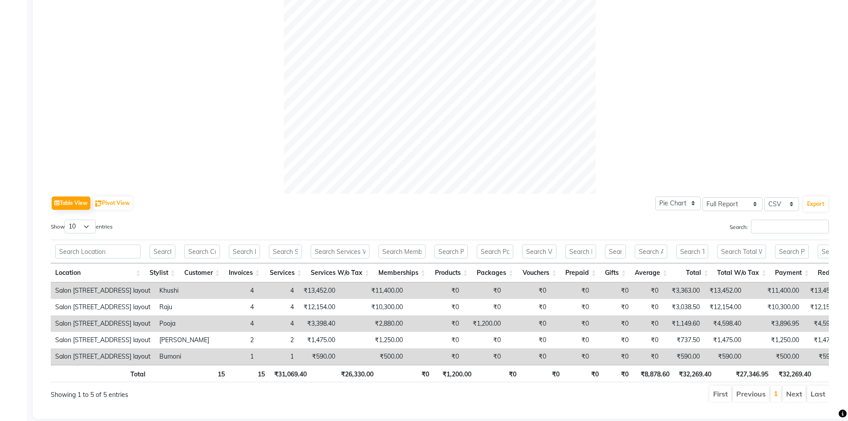
scroll to position [286, 0]
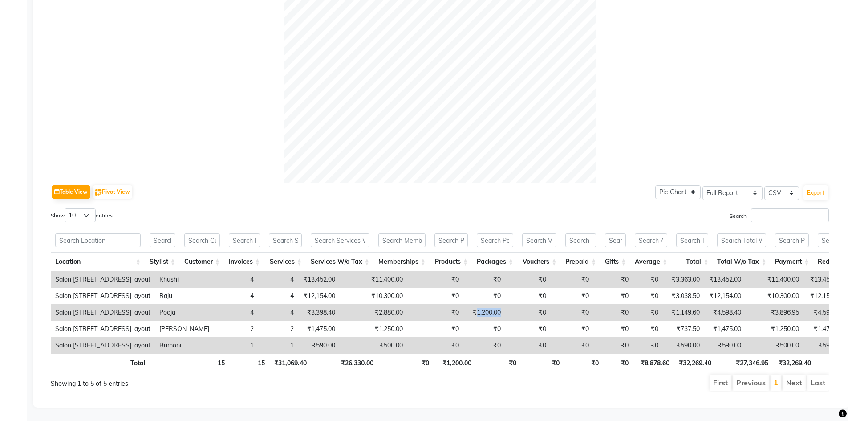
drag, startPoint x: 447, startPoint y: 298, endPoint x: 471, endPoint y: 296, distance: 24.2
click at [471, 304] on td "₹1,200.00" at bounding box center [485, 312] width 42 height 16
copy td "1,200.00"
